Goal: Transaction & Acquisition: Purchase product/service

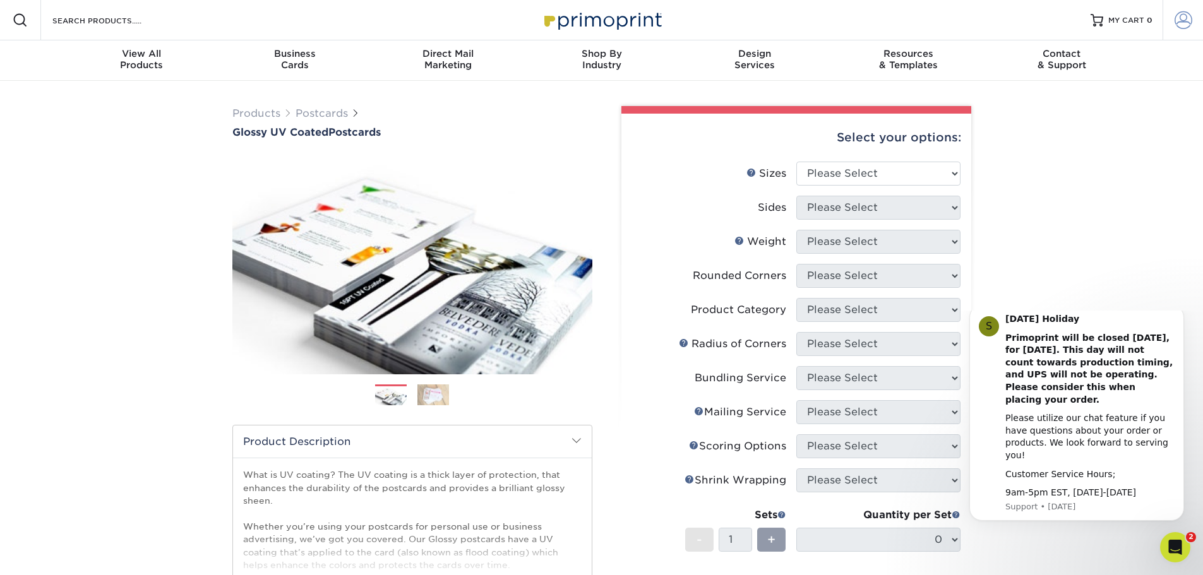
type input "Dallas"
click at [1182, 15] on span at bounding box center [1183, 20] width 18 height 18
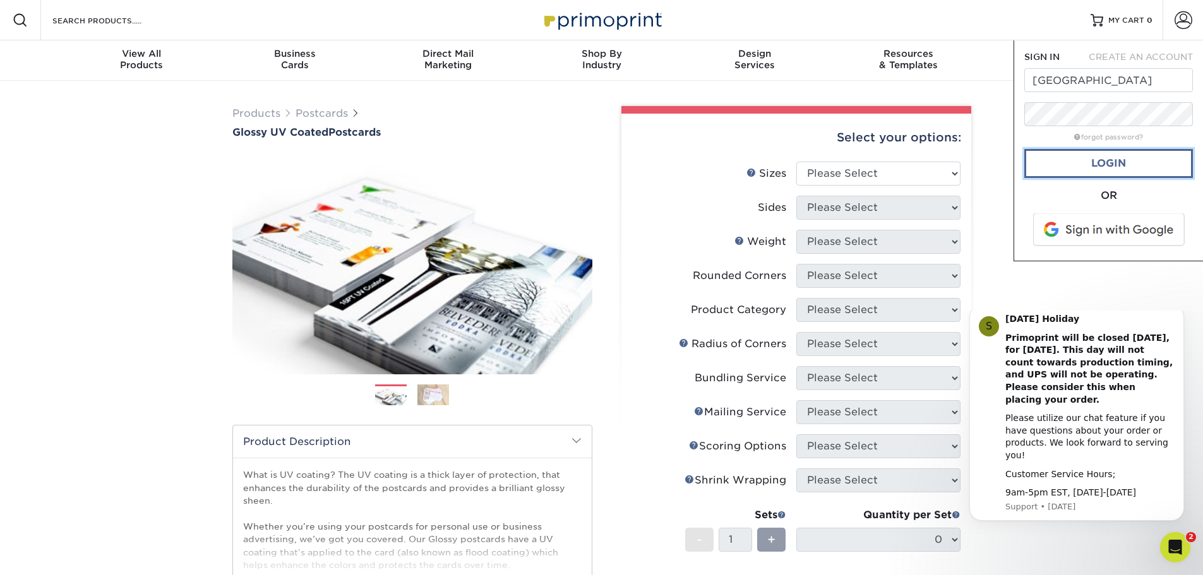
click at [1099, 167] on link "Login" at bounding box center [1108, 163] width 169 height 29
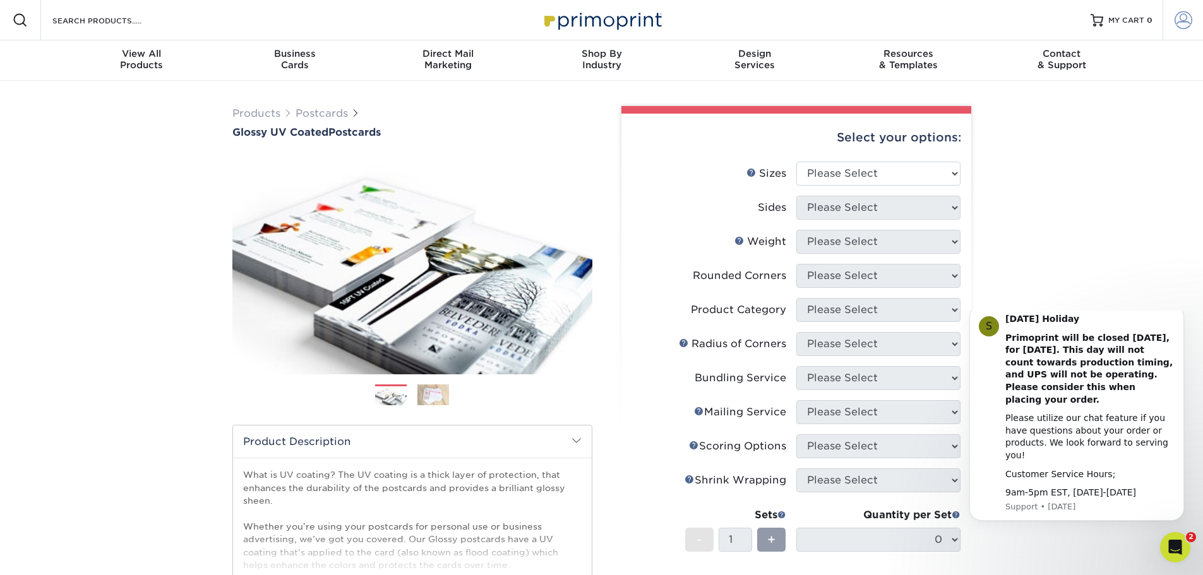
click at [1179, 21] on span at bounding box center [1183, 20] width 18 height 18
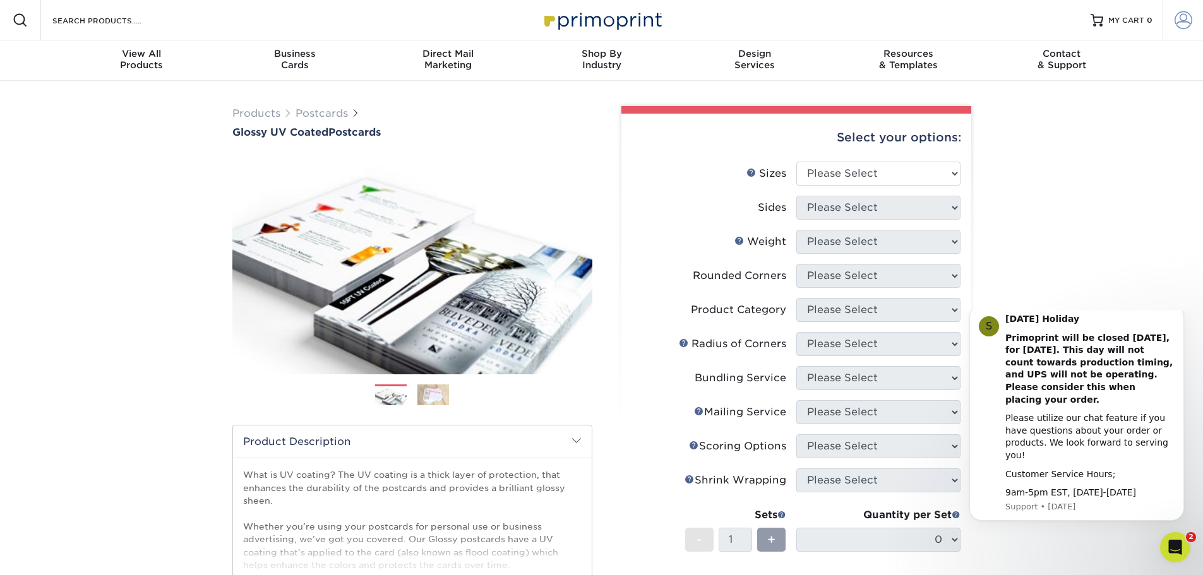
click at [1178, 28] on span at bounding box center [1183, 20] width 18 height 18
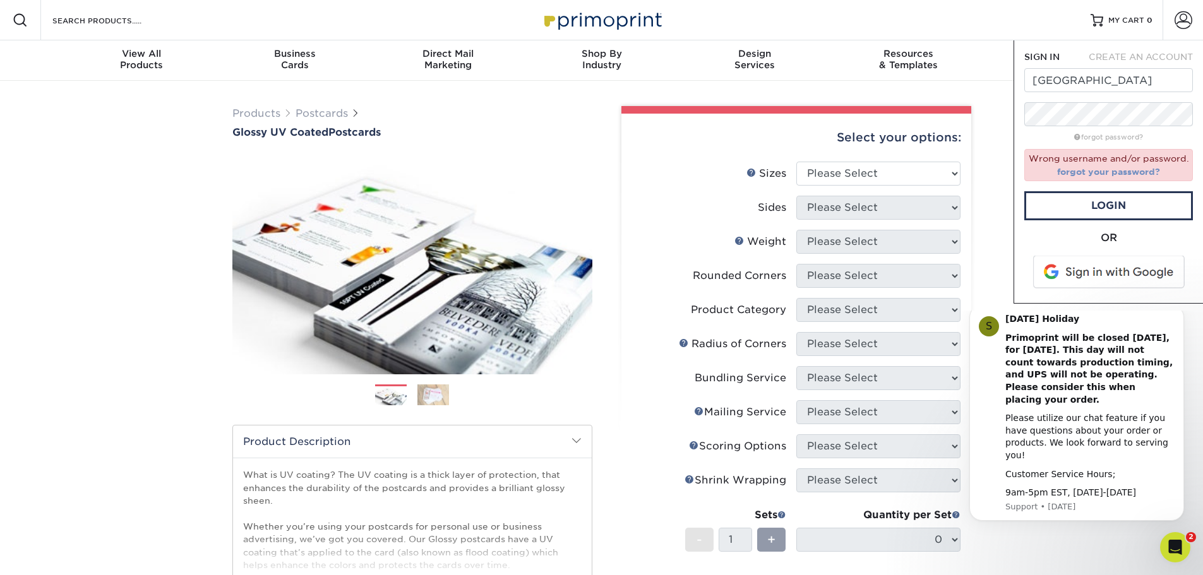
click at [1113, 176] on link "forgot your password?" at bounding box center [1108, 172] width 103 height 10
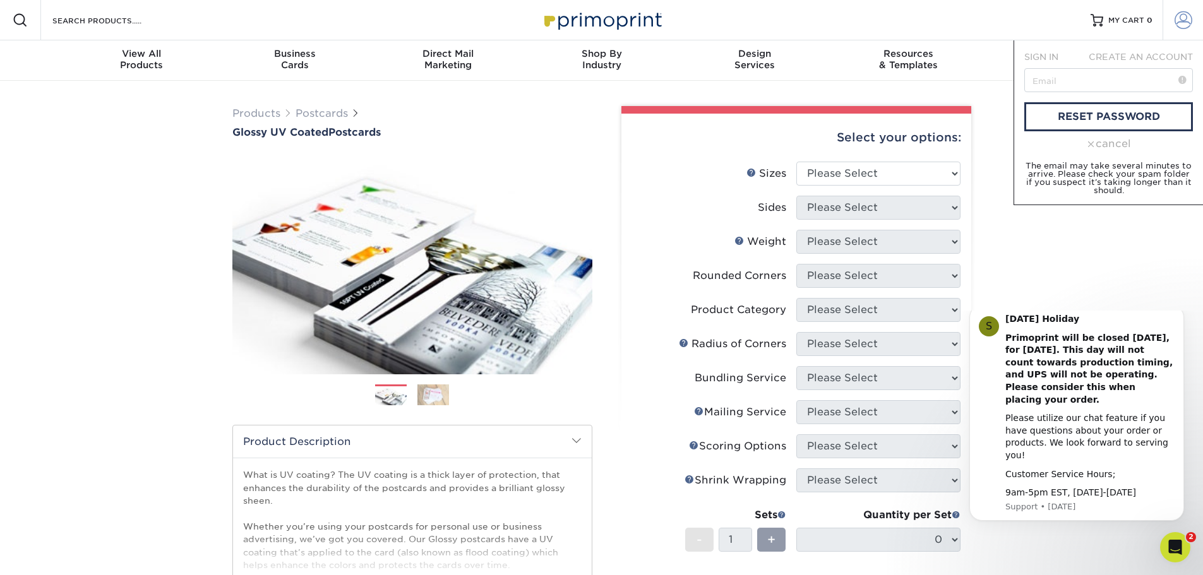
click at [1186, 23] on span at bounding box center [1183, 20] width 18 height 18
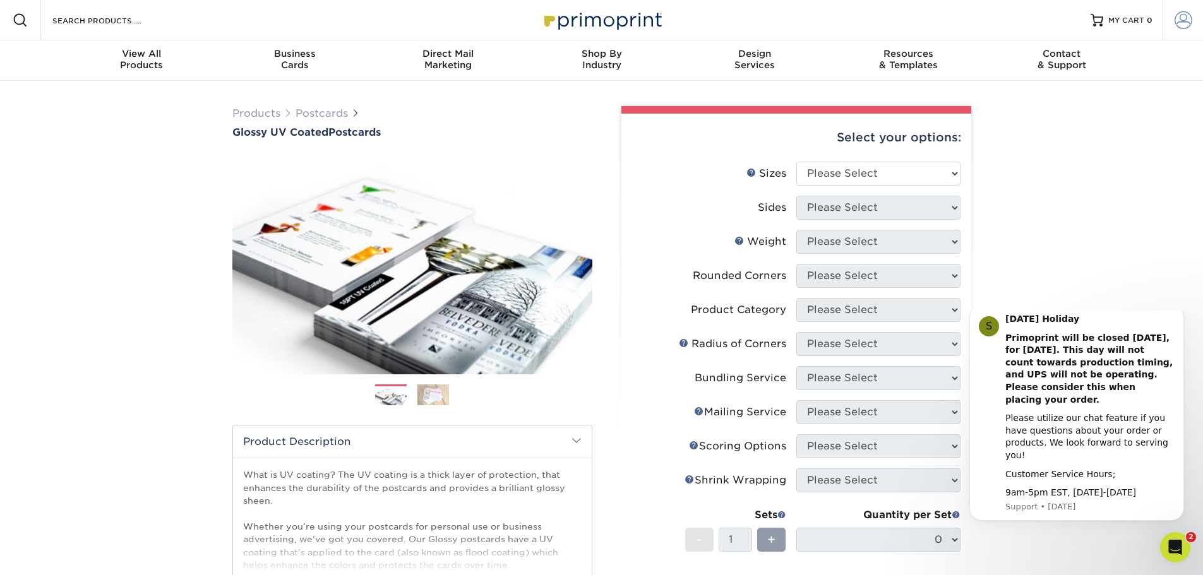
click at [1186, 23] on span at bounding box center [1183, 20] width 18 height 18
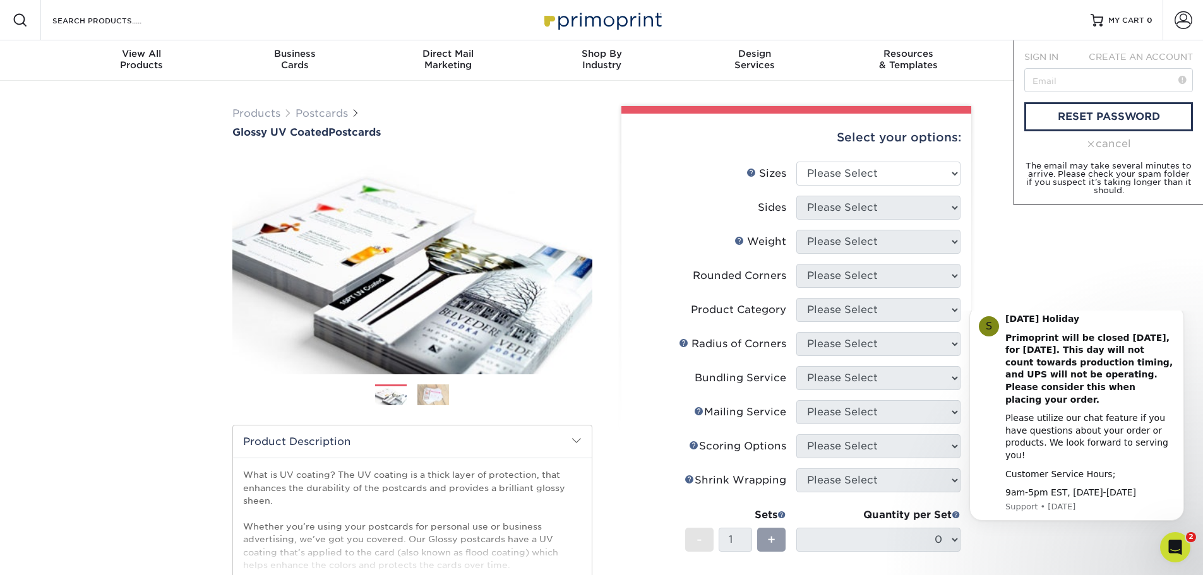
click at [1102, 140] on div "cancel" at bounding box center [1108, 143] width 169 height 15
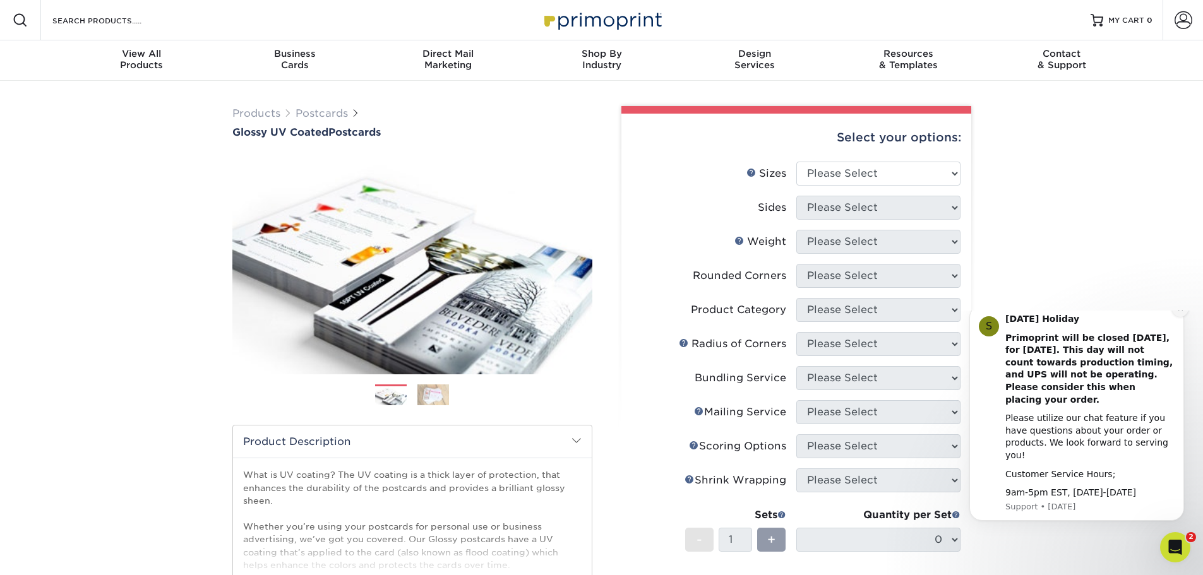
click at [1180, 313] on icon "Dismiss notification" at bounding box center [1180, 309] width 7 height 7
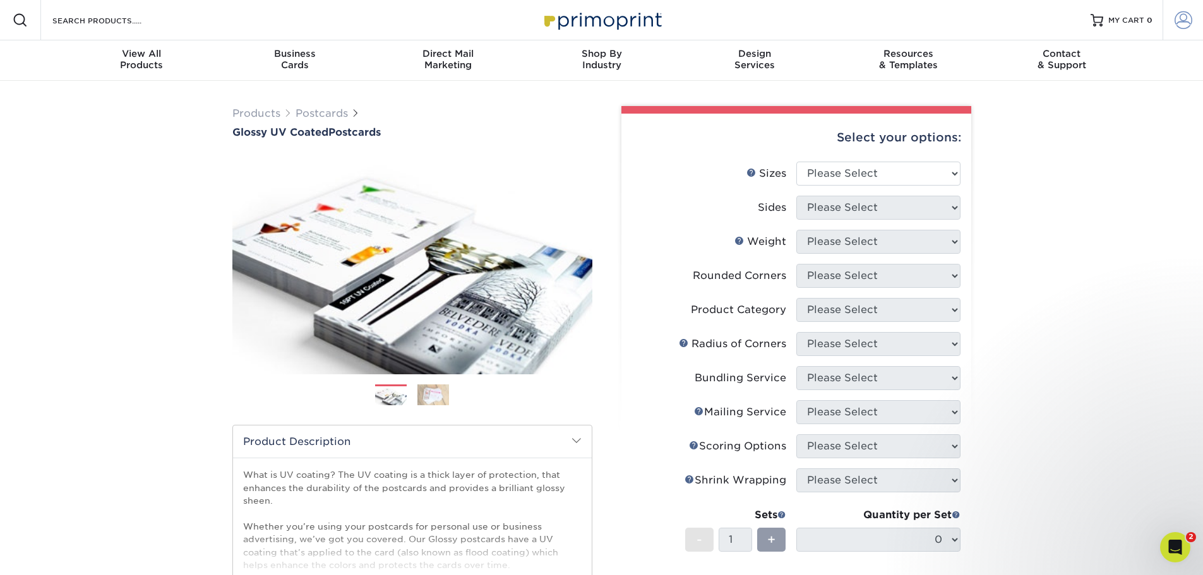
click at [1186, 27] on span at bounding box center [1183, 20] width 18 height 18
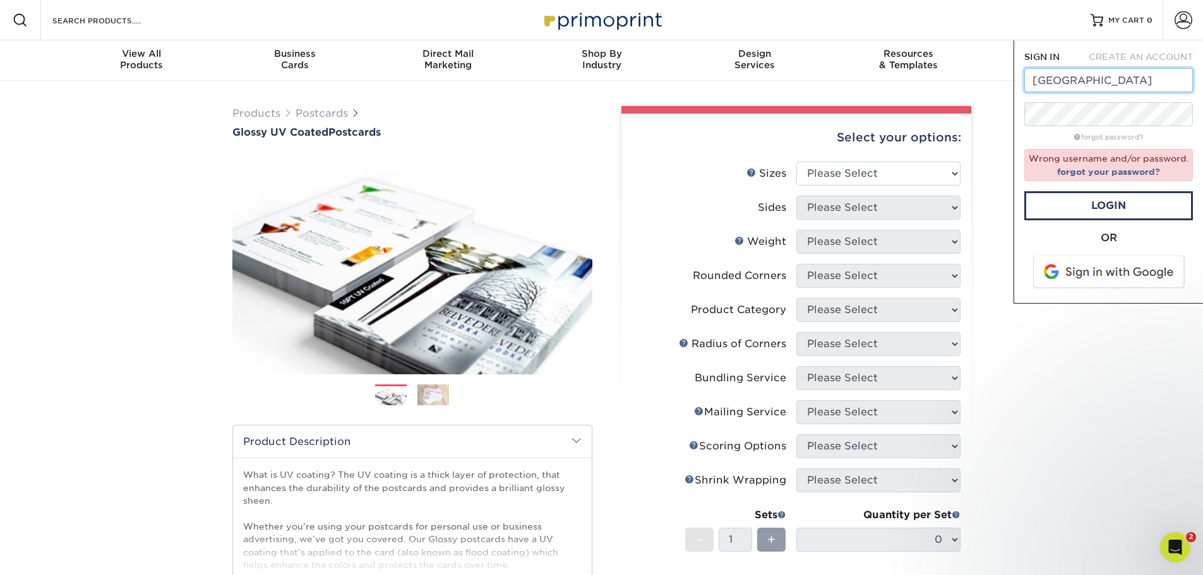
click at [1078, 78] on input "Dallas" at bounding box center [1108, 80] width 169 height 24
click at [1062, 172] on link "forgot your password?" at bounding box center [1108, 172] width 103 height 10
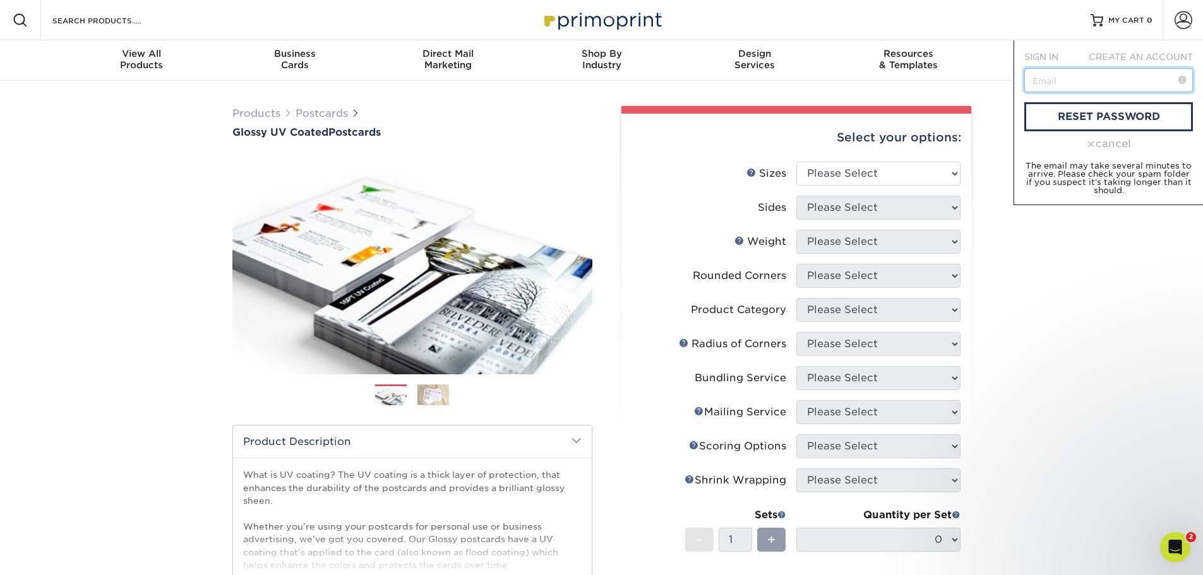
click at [1072, 78] on input "text" at bounding box center [1108, 80] width 169 height 24
type input "[PERSON_NAME][EMAIL_ADDRESS][PERSON_NAME][DOMAIN_NAME]"
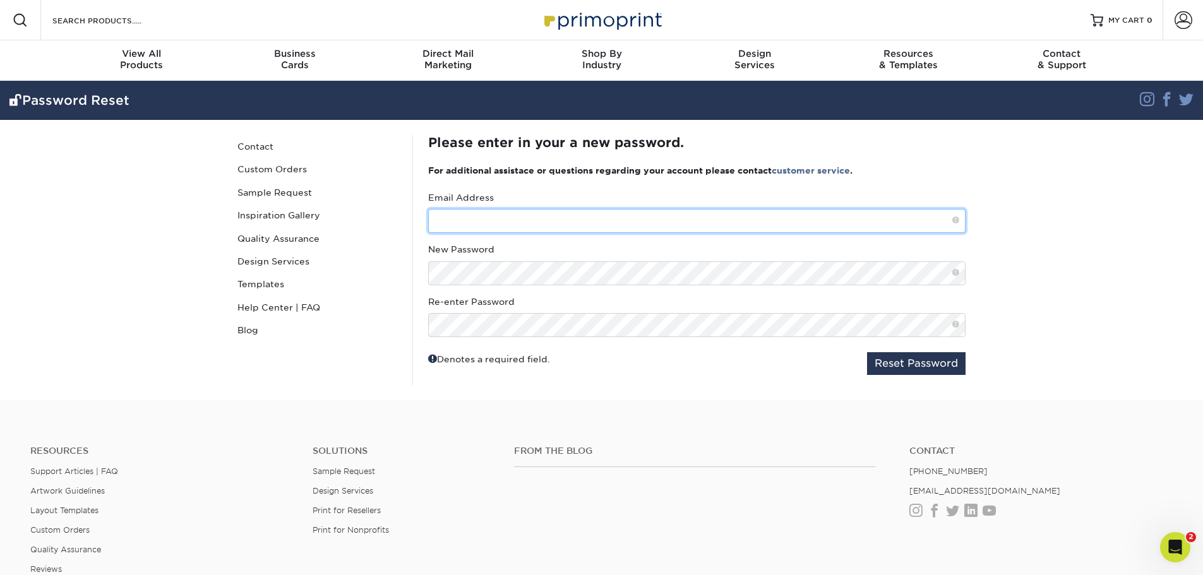
click at [490, 224] on input "text" at bounding box center [696, 221] width 537 height 24
type input "[PERSON_NAME][EMAIL_ADDRESS][PERSON_NAME][DOMAIN_NAME]"
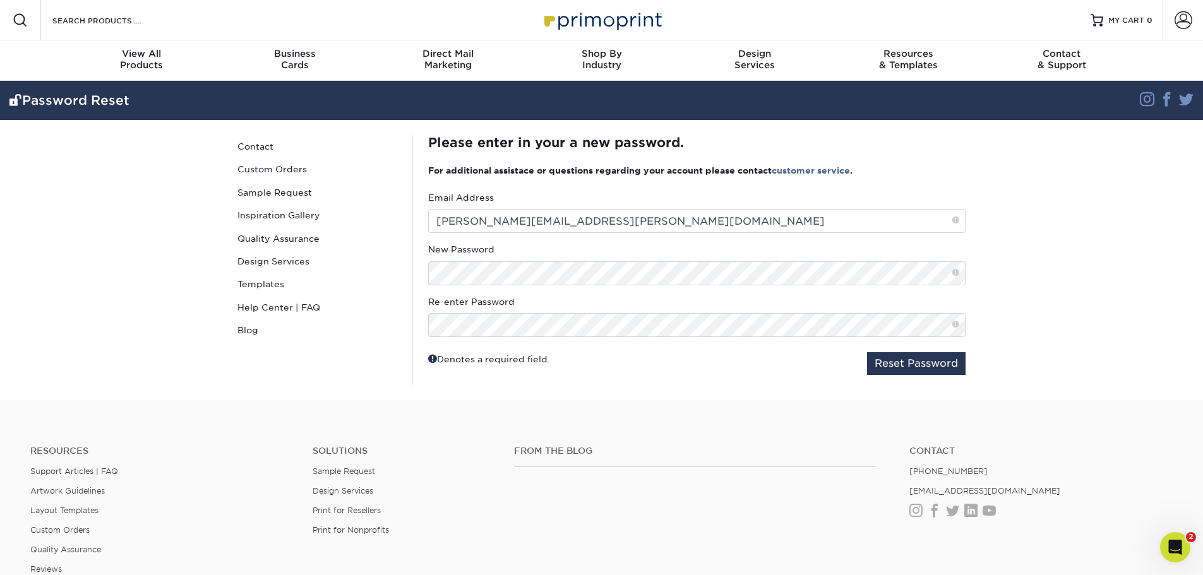
click at [794, 357] on div "Denotes a required field. Reset Password" at bounding box center [696, 363] width 537 height 23
click at [887, 361] on button "Reset Password" at bounding box center [916, 363] width 99 height 23
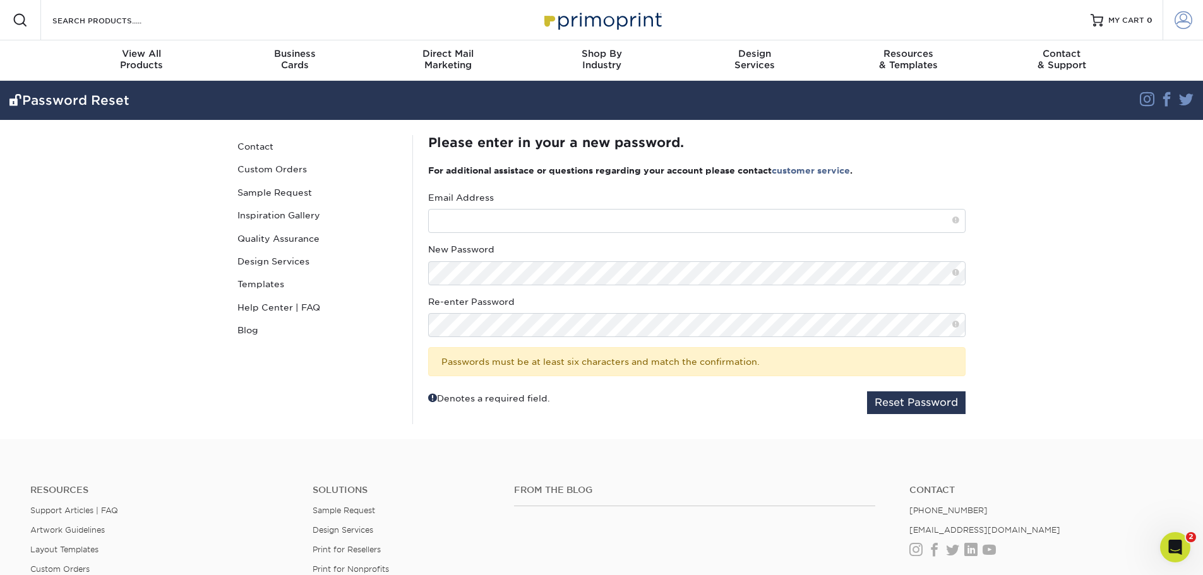
click at [1173, 20] on link "Account" at bounding box center [1182, 20] width 40 height 40
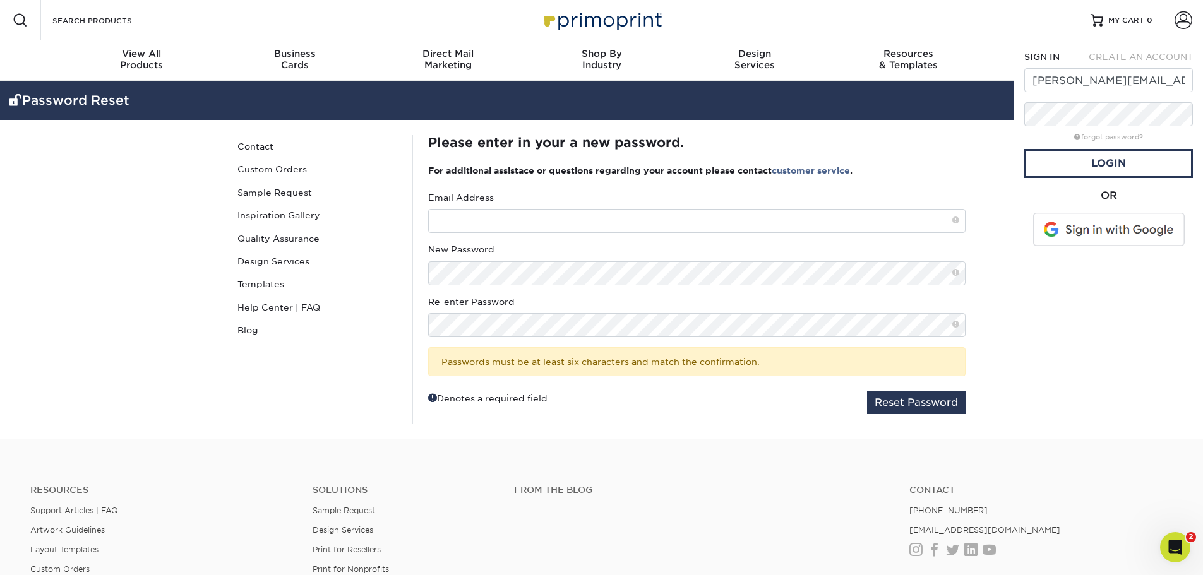
click at [206, 374] on section "Password Reset Instagram Facebook Twitter Password Reset Contact Custom Orders …" at bounding box center [601, 260] width 1203 height 359
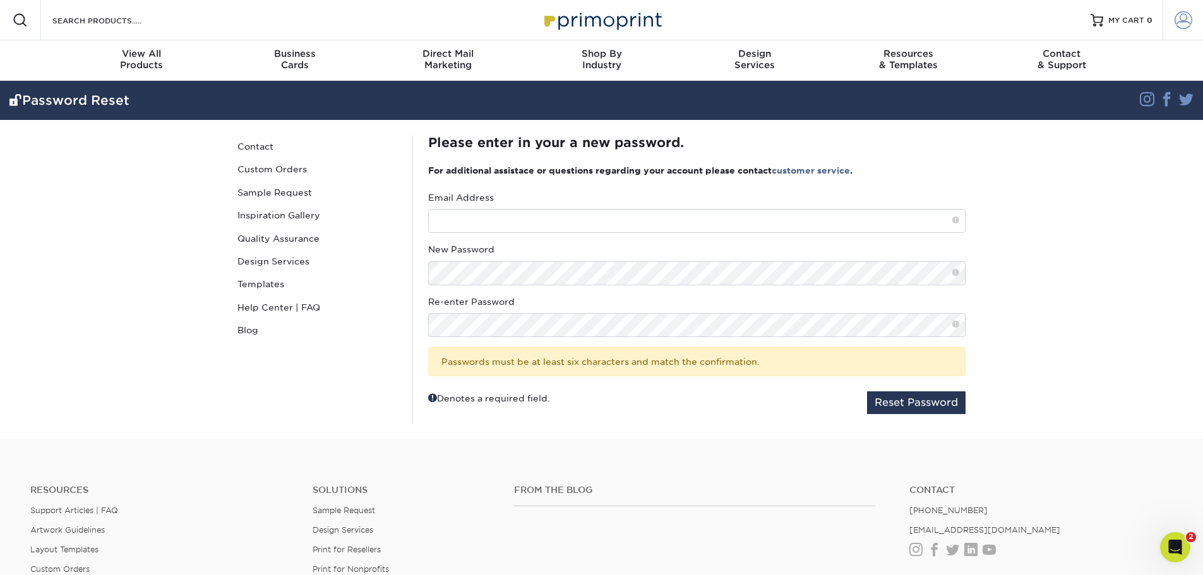
click at [1190, 21] on span at bounding box center [1183, 20] width 18 height 18
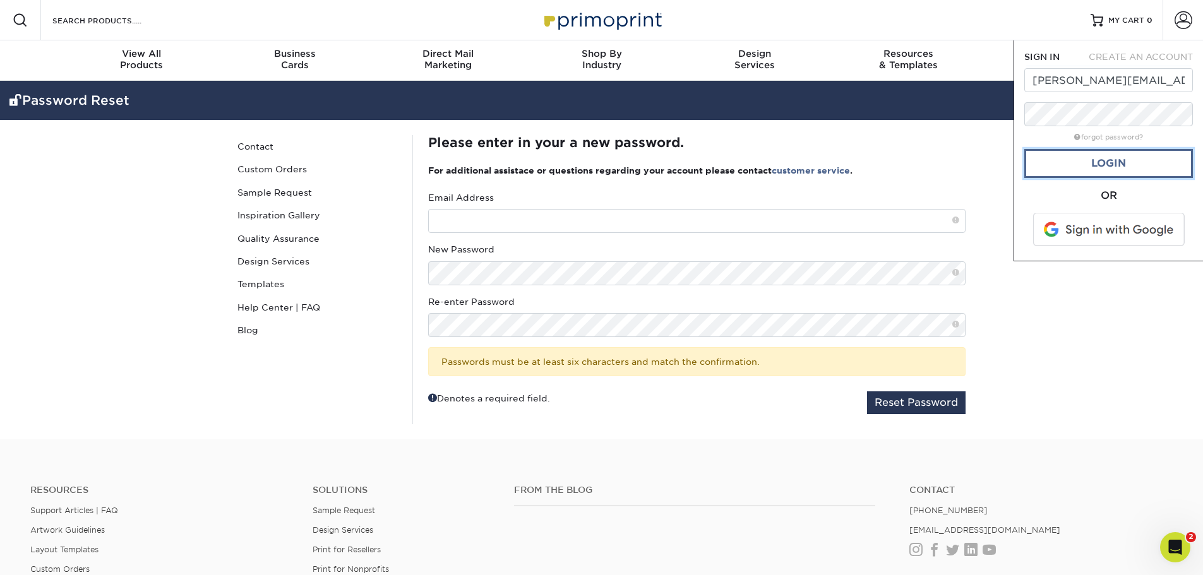
click at [1138, 160] on link "Login" at bounding box center [1108, 163] width 169 height 29
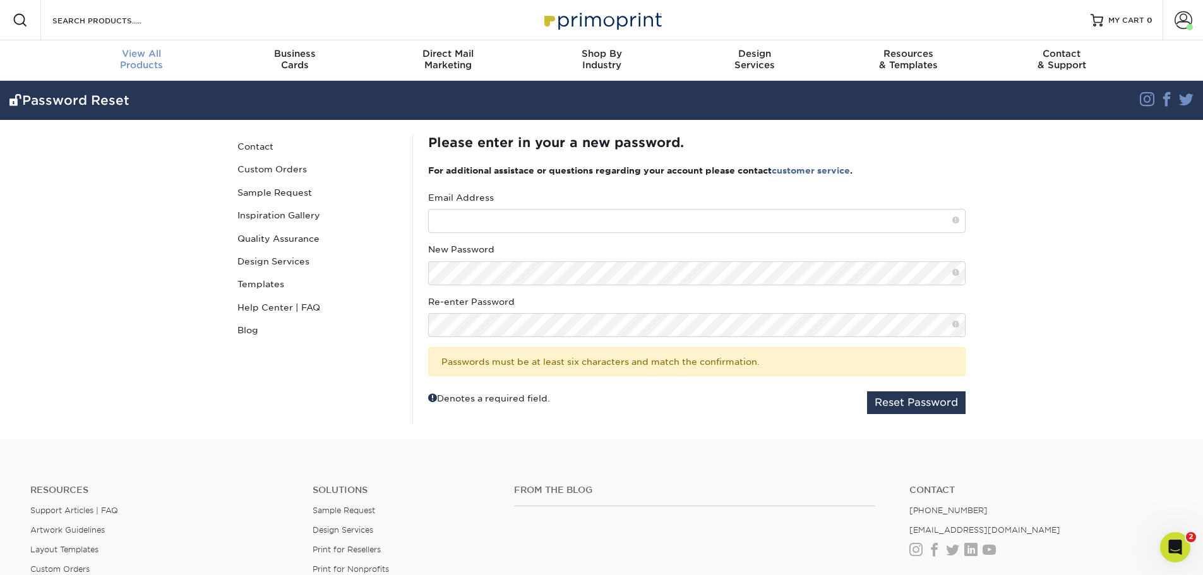
click at [128, 52] on span "View All" at bounding box center [141, 53] width 153 height 11
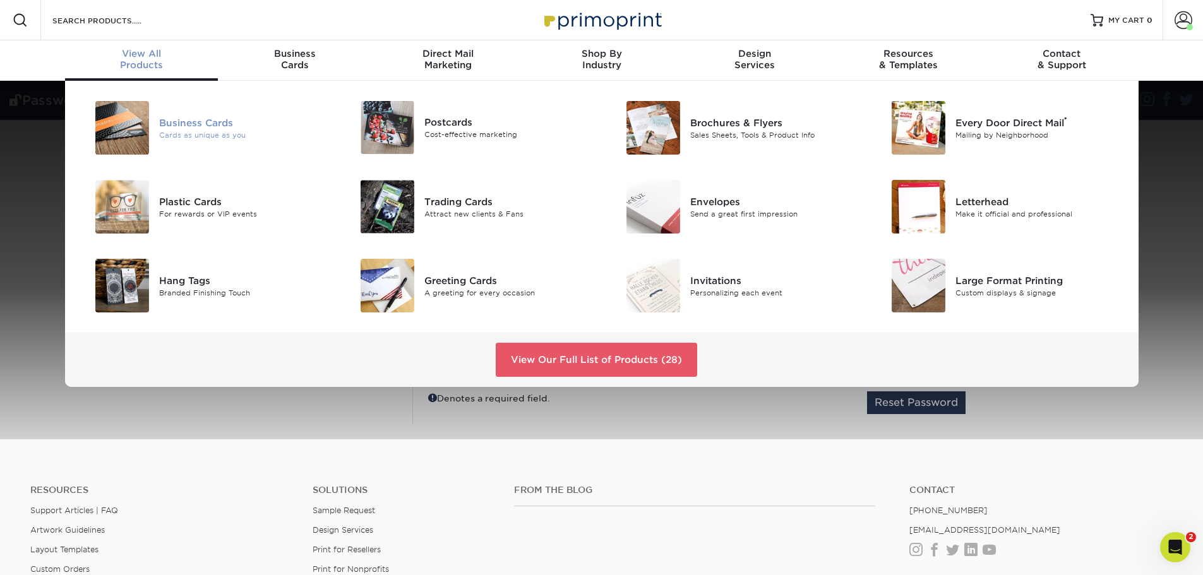
click at [222, 122] on div "Business Cards" at bounding box center [242, 123] width 167 height 14
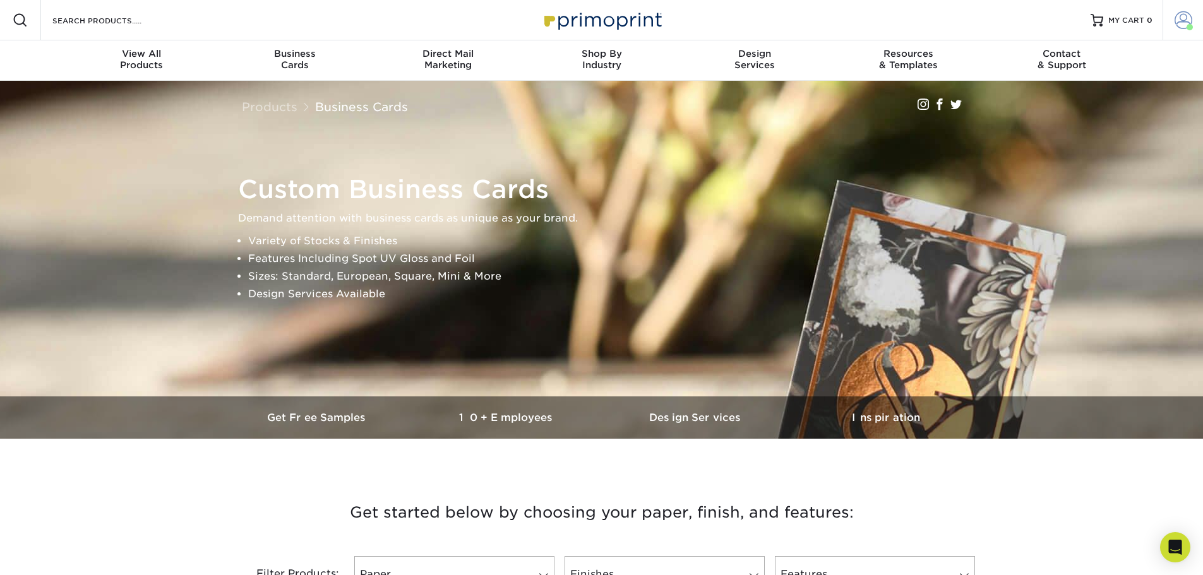
click at [1178, 27] on span at bounding box center [1183, 20] width 18 height 18
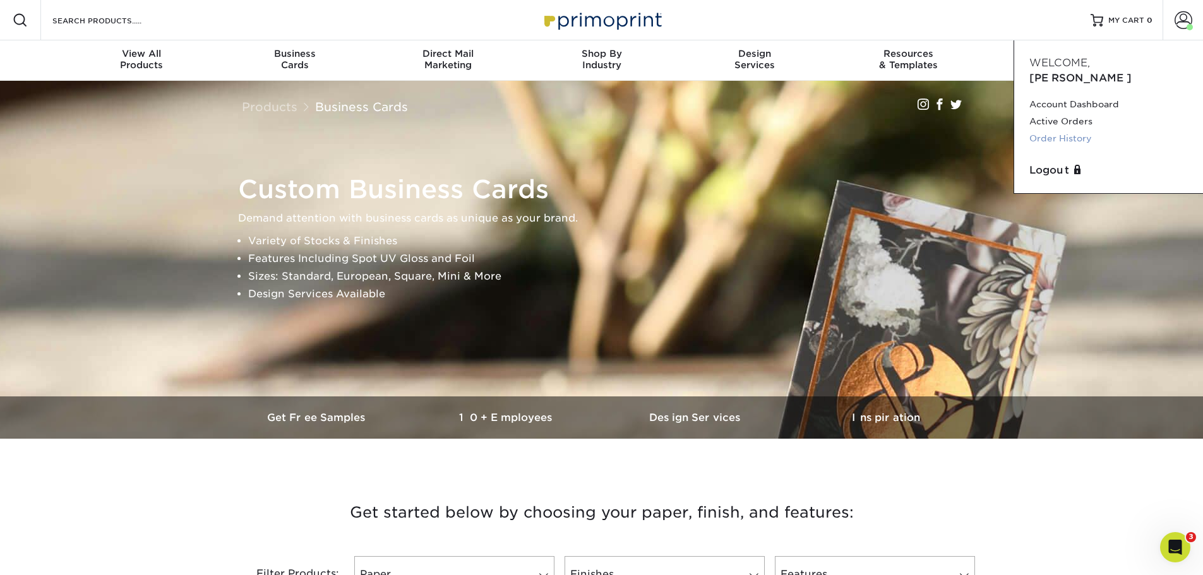
click at [1070, 130] on link "Order History" at bounding box center [1108, 138] width 158 height 17
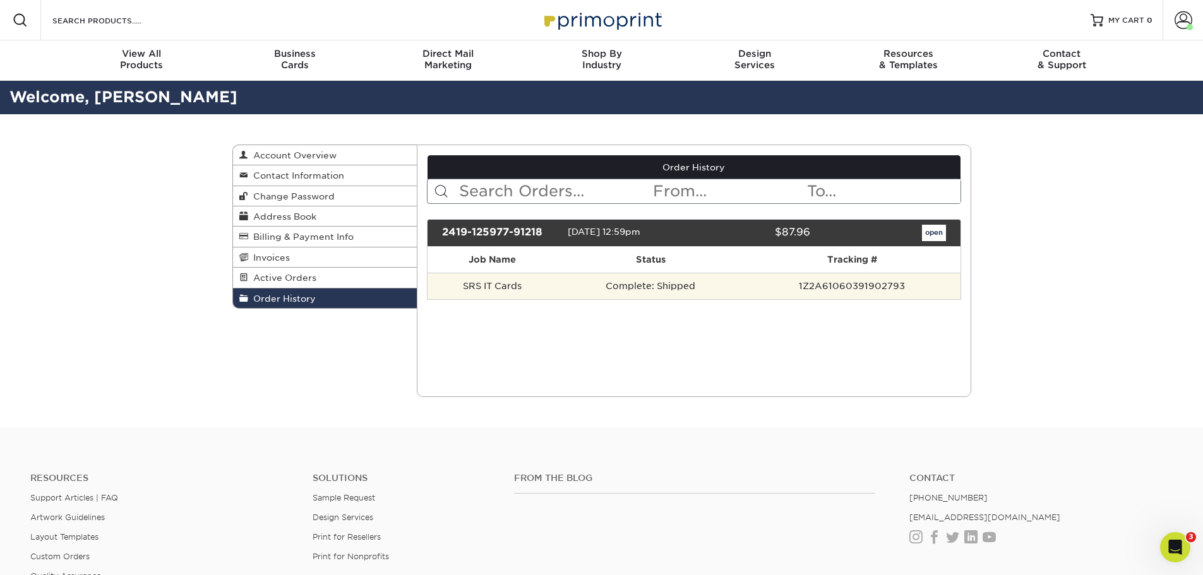
click at [587, 290] on td "Complete: Shipped" at bounding box center [651, 286] width 186 height 27
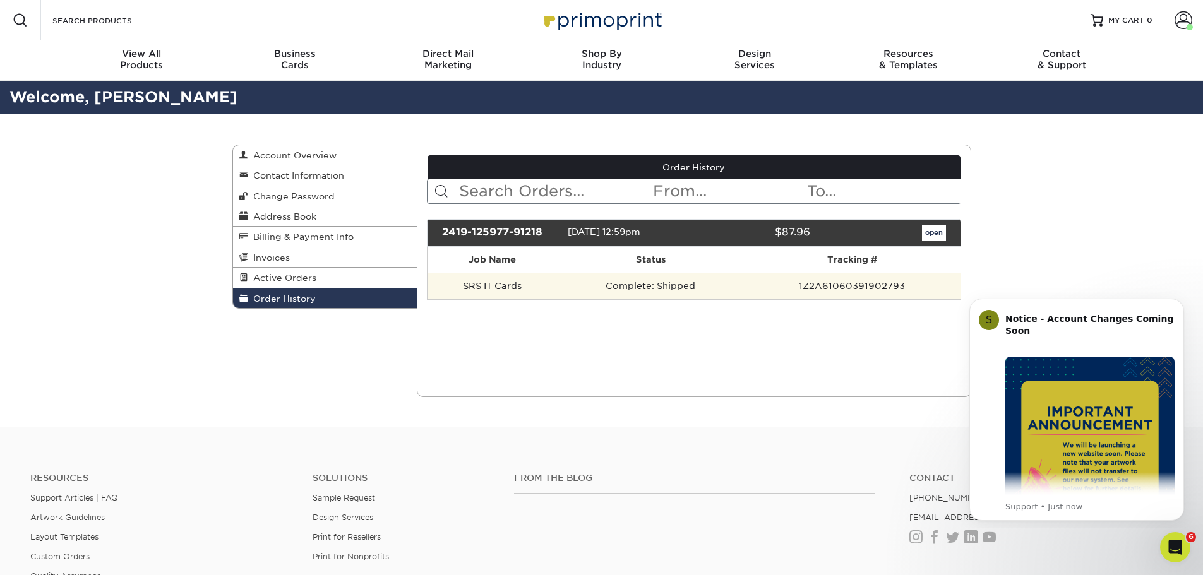
click at [662, 289] on td "Complete: Shipped" at bounding box center [651, 286] width 186 height 27
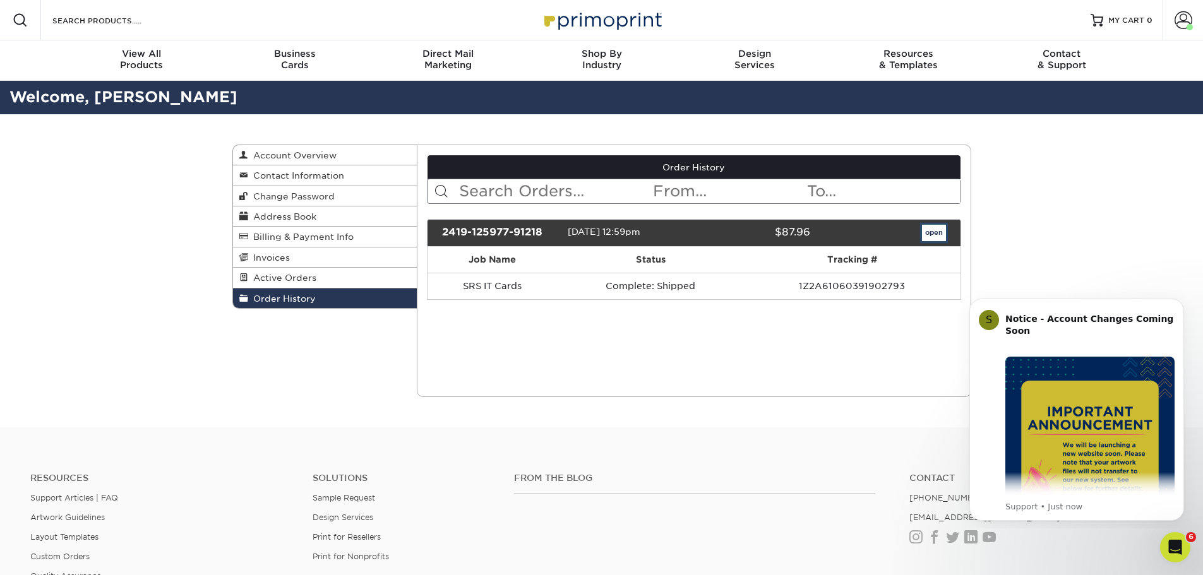
click at [929, 231] on link "open" at bounding box center [934, 233] width 24 height 16
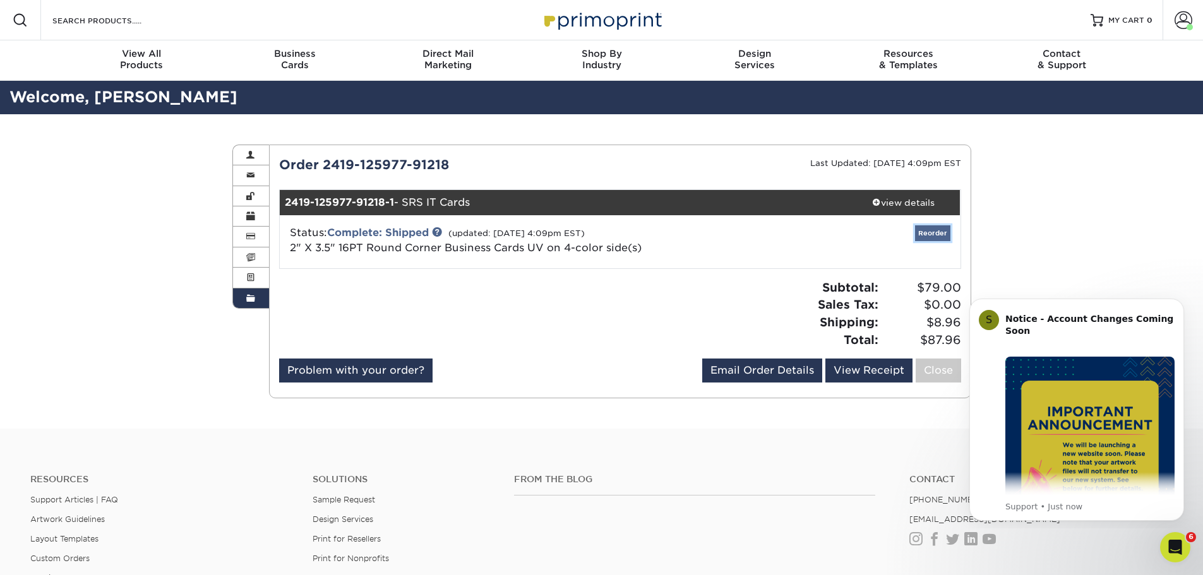
click at [933, 233] on link "Reorder" at bounding box center [932, 233] width 35 height 16
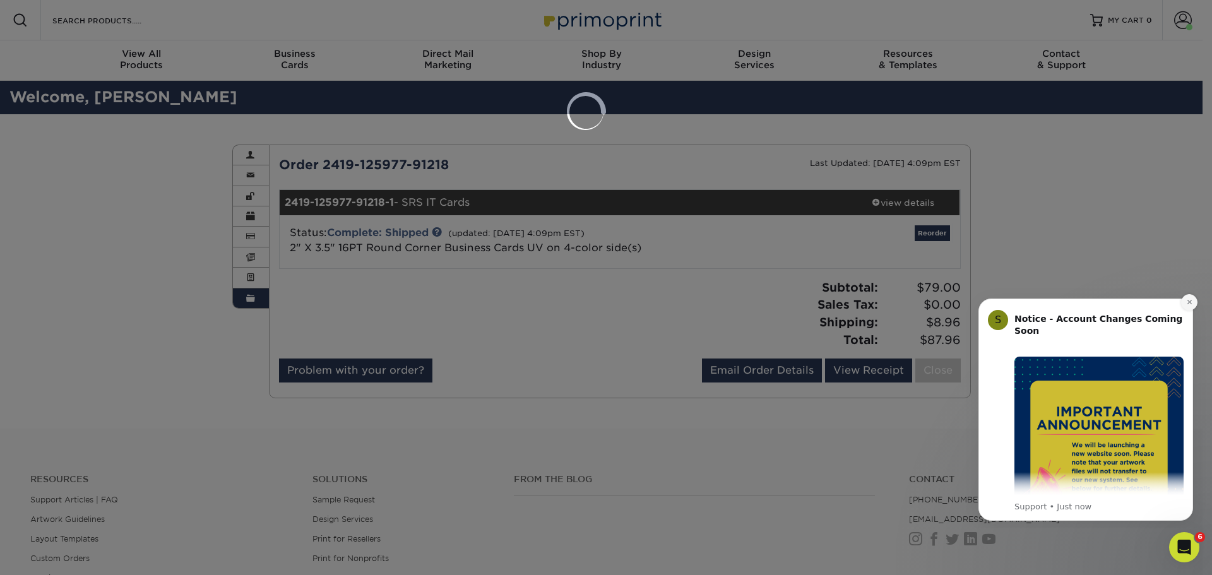
click at [1189, 301] on icon "Dismiss notification" at bounding box center [1189, 302] width 7 height 7
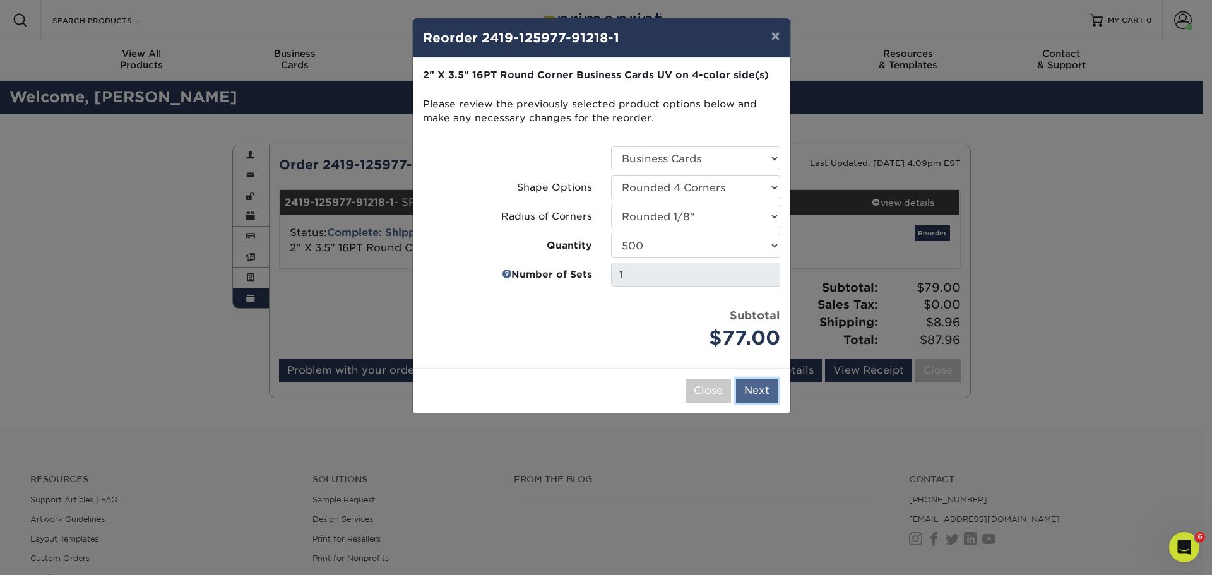
click at [770, 389] on button "Next" at bounding box center [757, 391] width 42 height 24
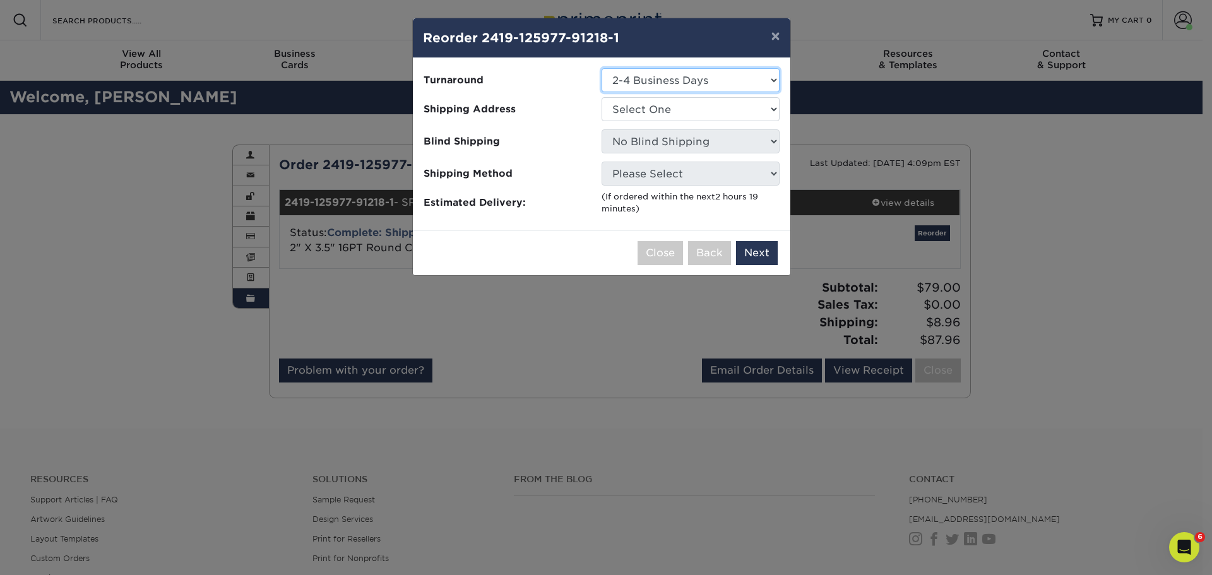
click at [631, 83] on select "Select One 2-4 Business Days 2 Day Next Business Day" at bounding box center [691, 80] width 178 height 24
select select "4d381f4e-8845-4660-a136-46d8f7cfd668"
click at [602, 68] on select "Select One 2-4 Business Days 2 Day Next Business Day" at bounding box center [691, 80] width 178 height 24
click at [650, 113] on select "Select One SRS" at bounding box center [691, 109] width 178 height 24
select select "258390"
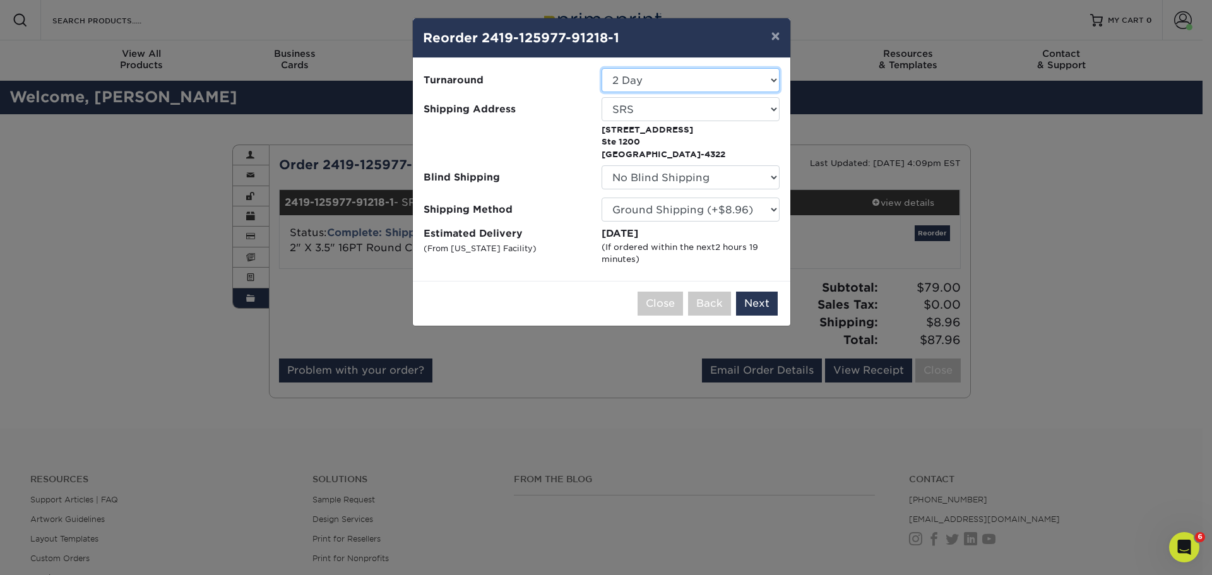
click at [695, 85] on select "Select One 2-4 Business Days 2 Day Next Business Day" at bounding box center [691, 80] width 178 height 24
select select "b7ea2072-59de-4787-94f8-cfd055b4df7e"
click at [766, 300] on button "Next" at bounding box center [757, 304] width 42 height 24
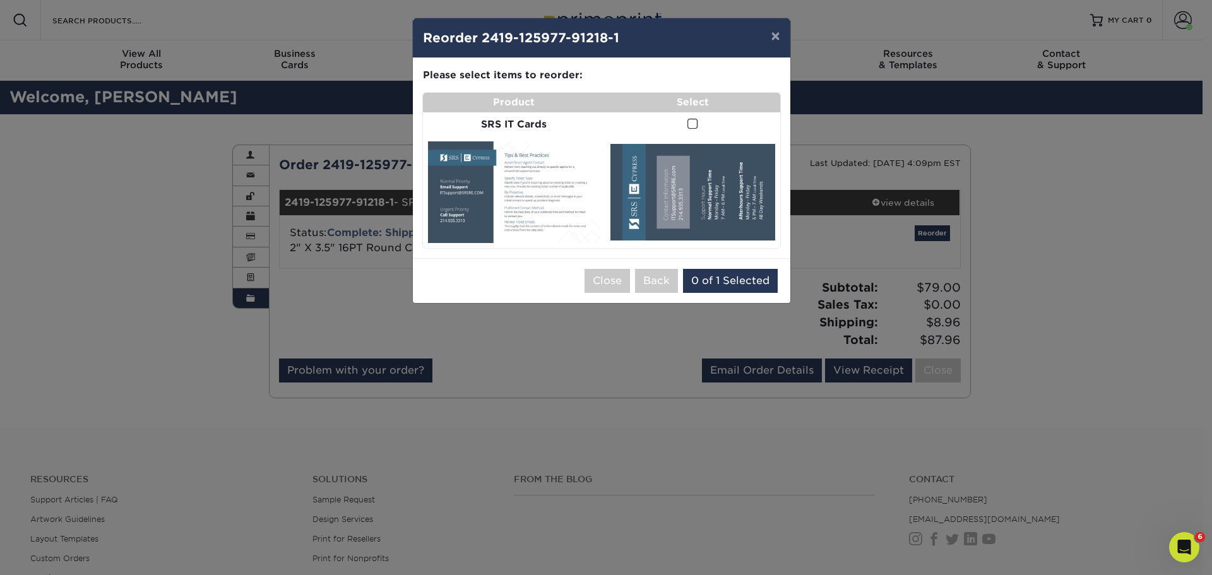
click at [691, 124] on span at bounding box center [693, 124] width 11 height 12
click at [0, 0] on input "checkbox" at bounding box center [0, 0] width 0 height 0
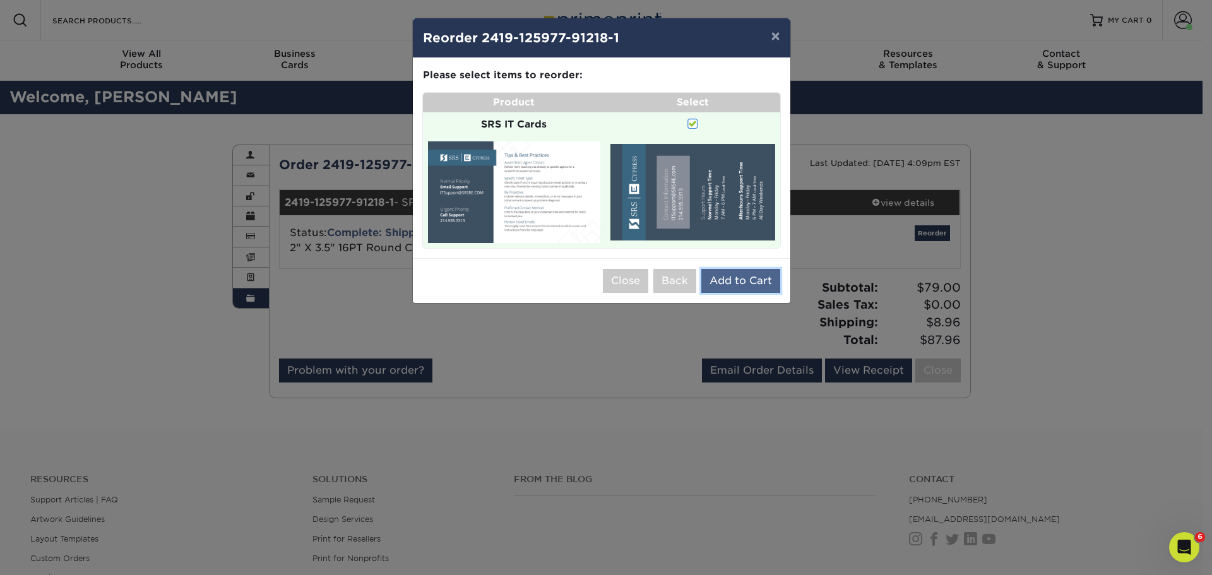
click at [742, 278] on button "Add to Cart" at bounding box center [741, 281] width 79 height 24
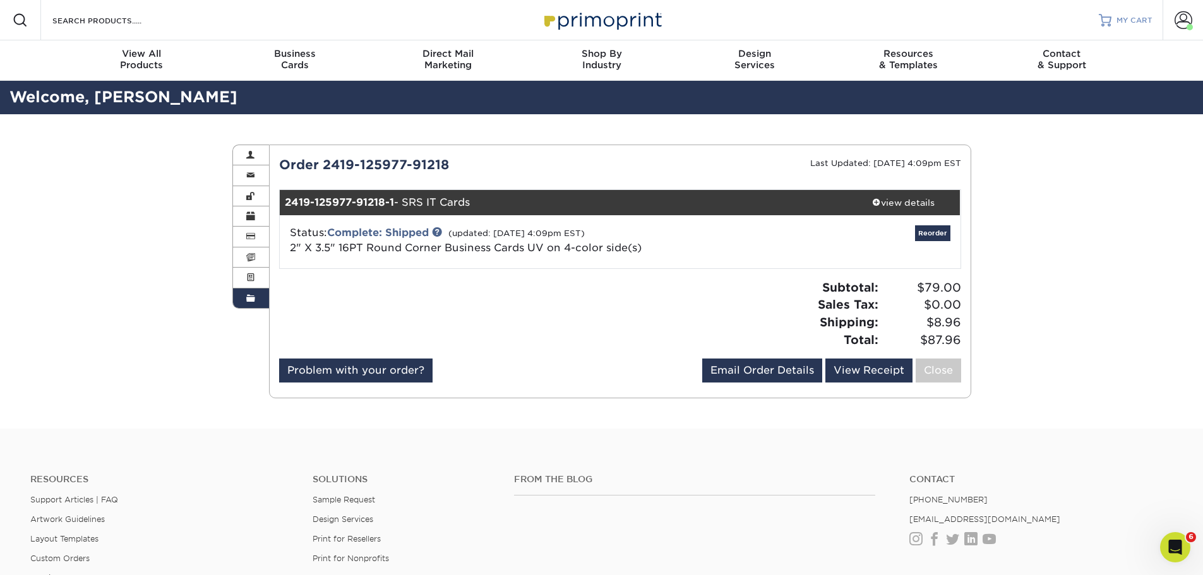
click at [1125, 11] on link "MY CART" at bounding box center [1126, 20] width 54 height 40
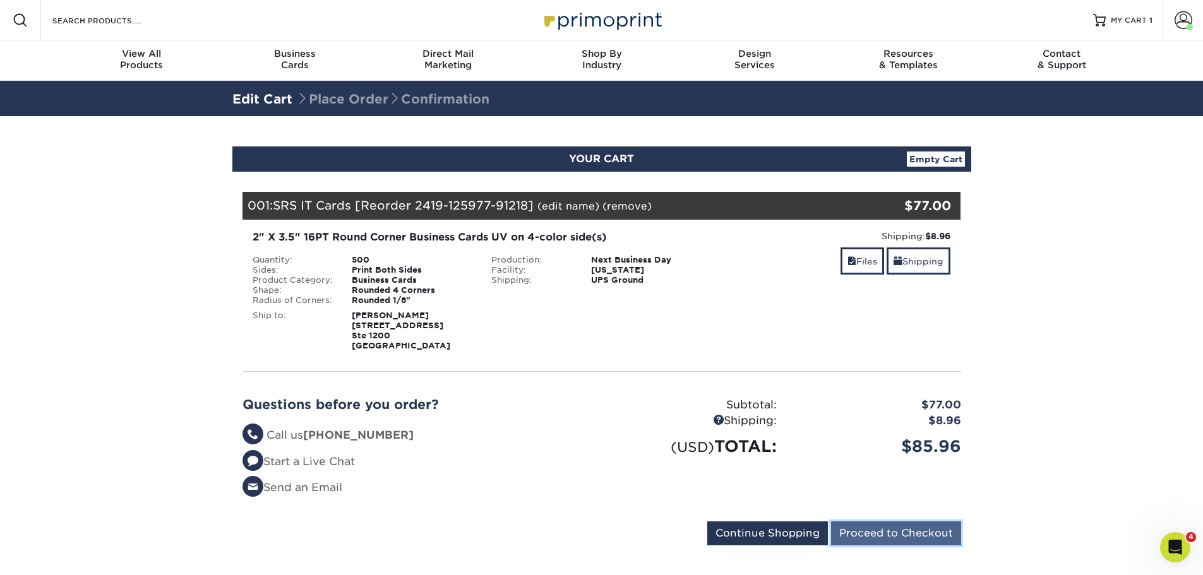
click at [885, 535] on input "Proceed to Checkout" at bounding box center [896, 534] width 130 height 24
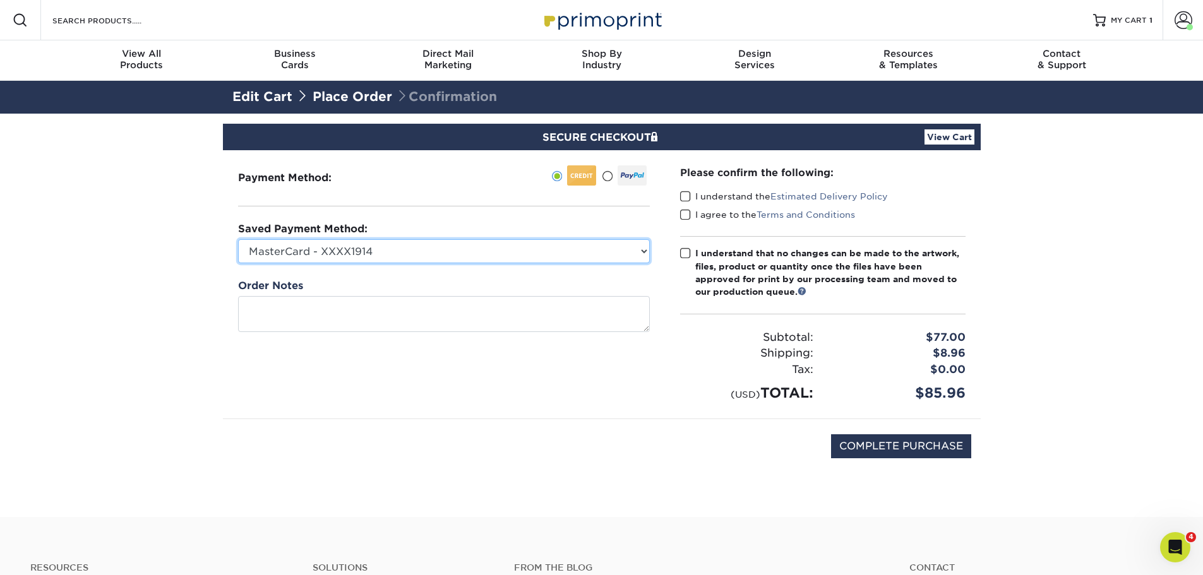
click at [463, 251] on select "MasterCard - XXXX1914 New Credit Card" at bounding box center [444, 251] width 412 height 24
select select
click at [238, 239] on select "MasterCard - XXXX1914 New Credit Card" at bounding box center [444, 251] width 412 height 24
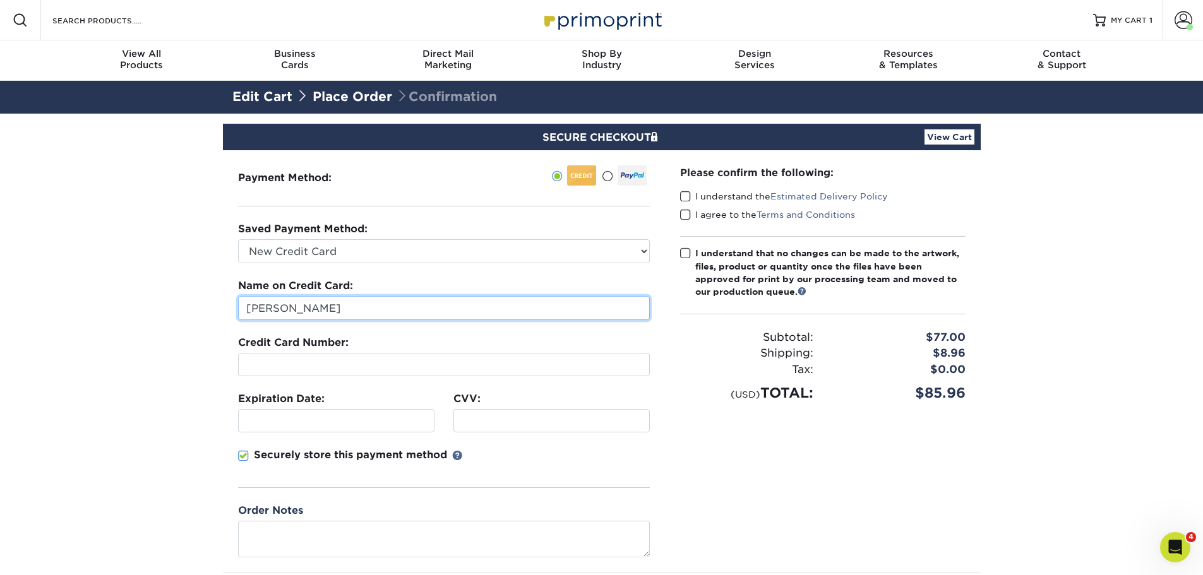
drag, startPoint x: 340, startPoint y: 305, endPoint x: 347, endPoint y: 308, distance: 7.1
click at [340, 306] on input "[PERSON_NAME]" at bounding box center [444, 308] width 412 height 24
drag, startPoint x: 345, startPoint y: 308, endPoint x: 222, endPoint y: 301, distance: 124.0
click at [222, 301] on section "SECURE CHECKOUT View Cart Payment Method: Saved Payment Method:" at bounding box center [601, 393] width 1203 height 558
click at [302, 311] on input "Chris" at bounding box center [444, 308] width 412 height 24
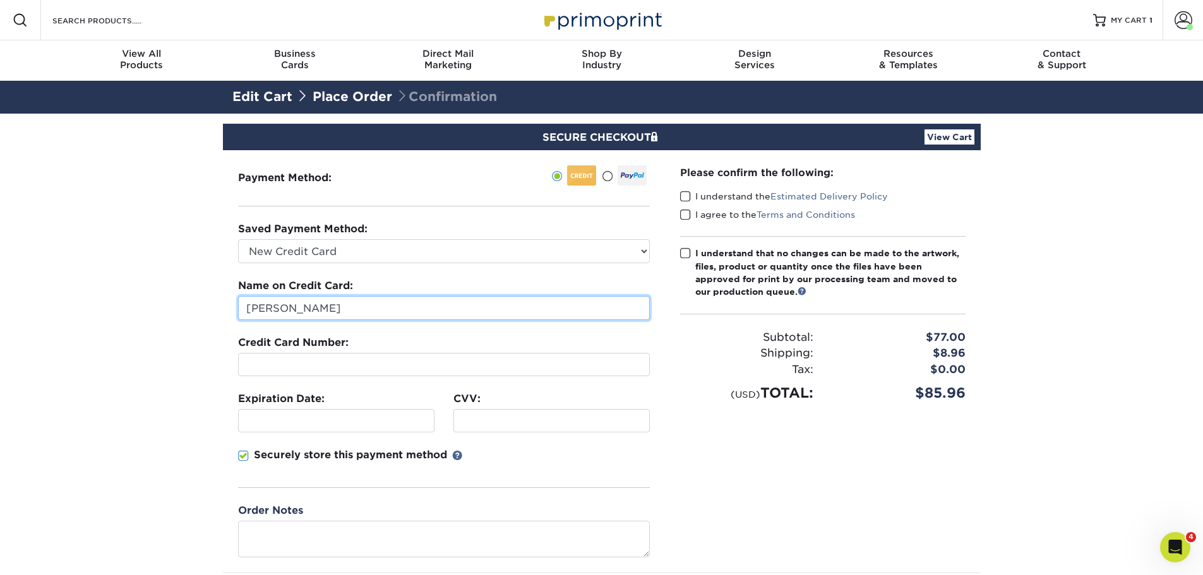
type input "Chris Maguire"
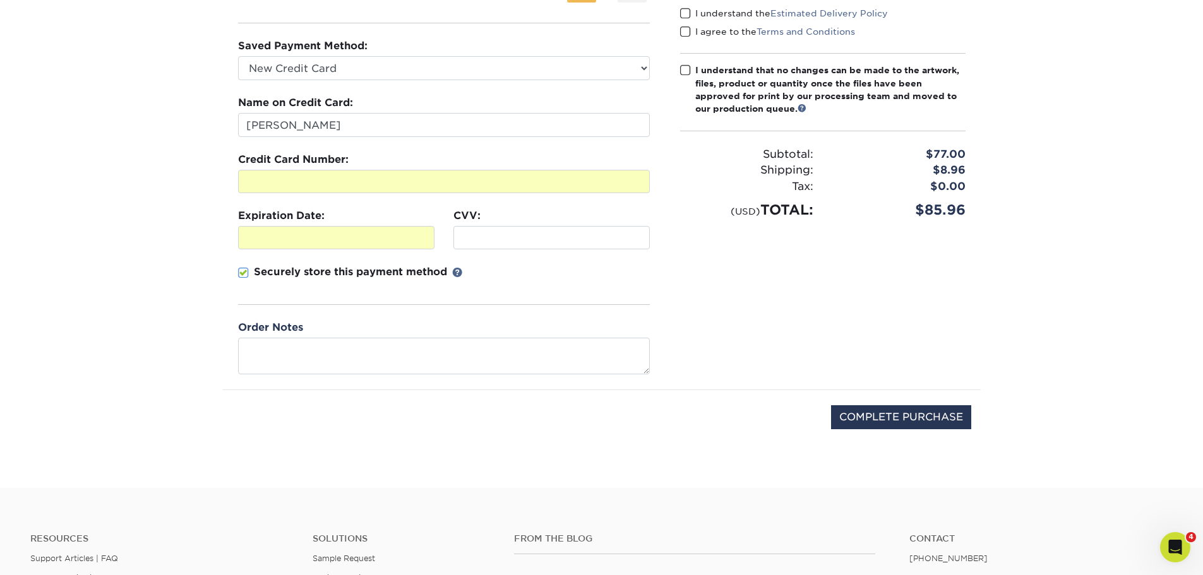
scroll to position [63, 0]
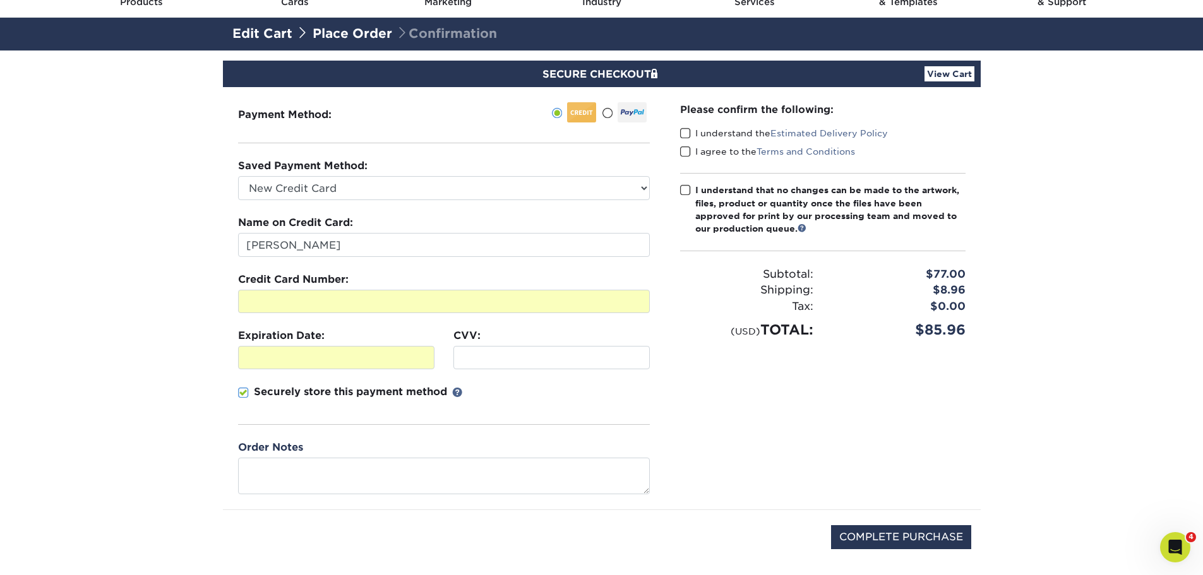
click at [686, 133] on span at bounding box center [685, 134] width 11 height 12
click at [0, 0] on input "I understand the Estimated Delivery Policy" at bounding box center [0, 0] width 0 height 0
click at [687, 154] on span at bounding box center [685, 152] width 11 height 12
click at [0, 0] on input "I agree to the Terms and Conditions" at bounding box center [0, 0] width 0 height 0
click at [686, 177] on div "Please confirm the following: I understand the Estimated Delivery Policy I agre…" at bounding box center [822, 221] width 285 height 238
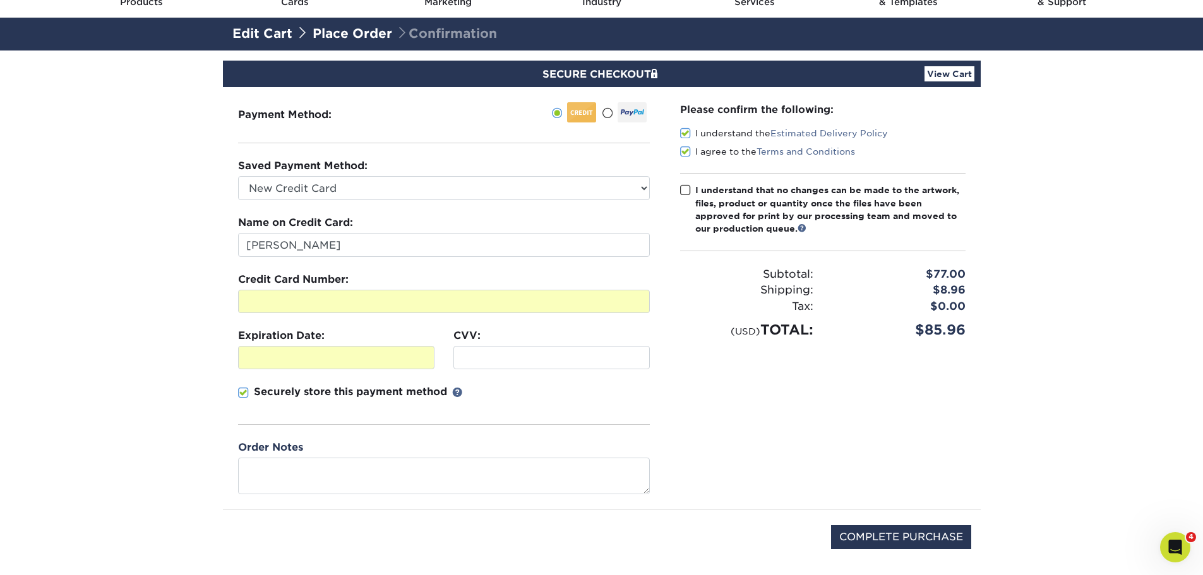
click at [686, 193] on span at bounding box center [685, 190] width 11 height 12
click at [0, 0] on input "I understand that no changes can be made to the artwork, files, product or quan…" at bounding box center [0, 0] width 0 height 0
click at [909, 537] on input "COMPLETE PURCHASE" at bounding box center [901, 537] width 140 height 24
type input "PROCESSING, PLEASE WAIT..."
